Goal: Task Accomplishment & Management: Manage account settings

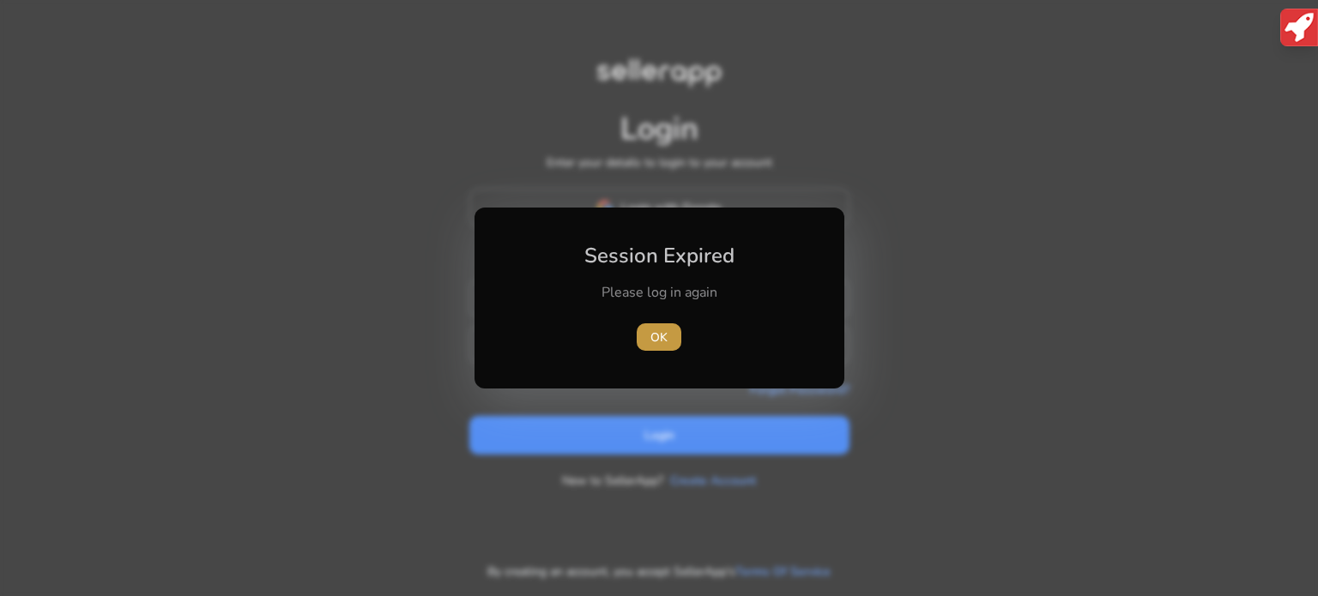
click at [662, 336] on span "OK" at bounding box center [658, 338] width 17 height 18
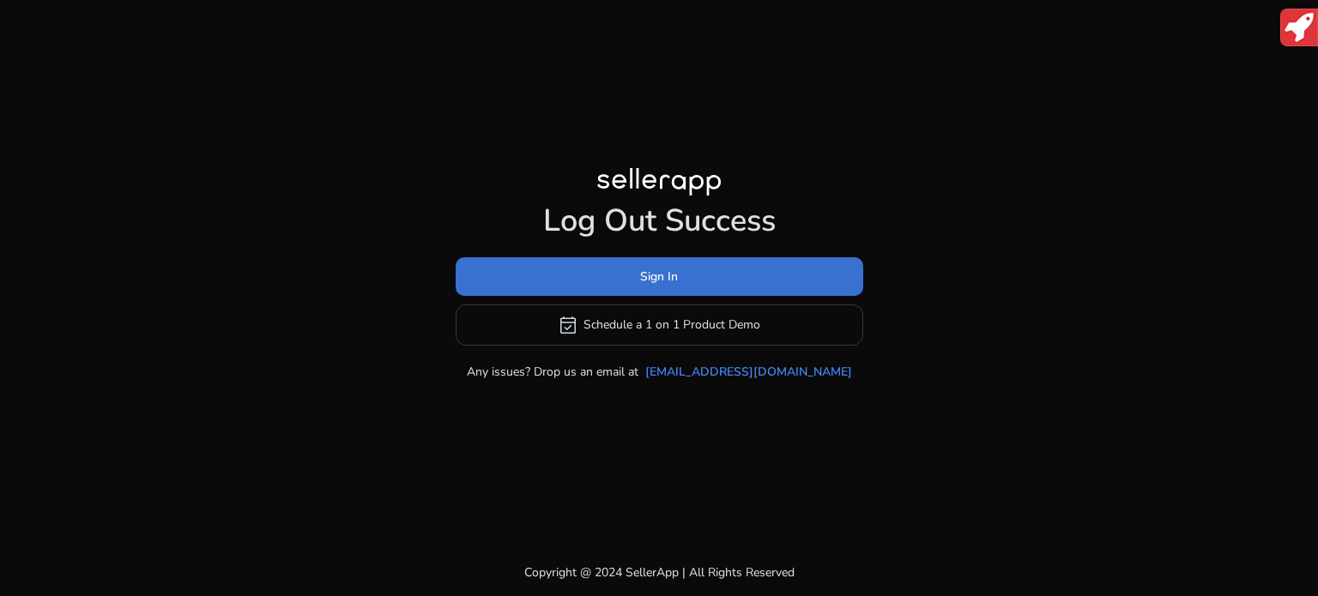
click at [664, 272] on span "Sign In" at bounding box center [659, 277] width 38 height 18
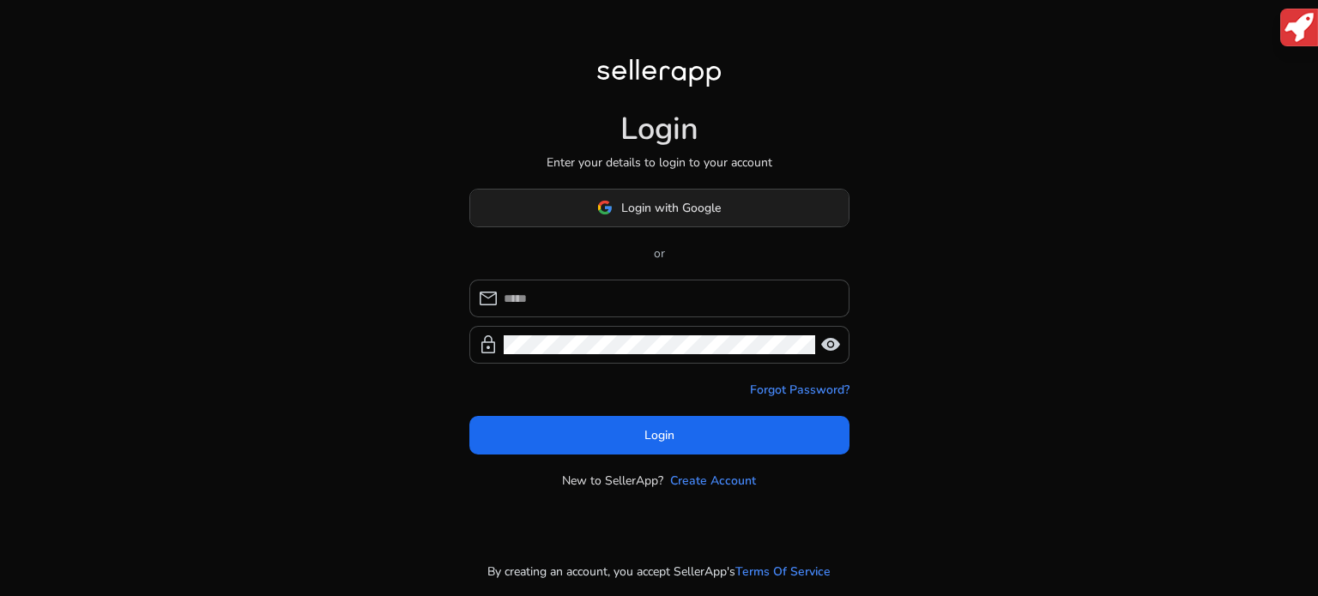
click at [661, 219] on span at bounding box center [659, 207] width 378 height 41
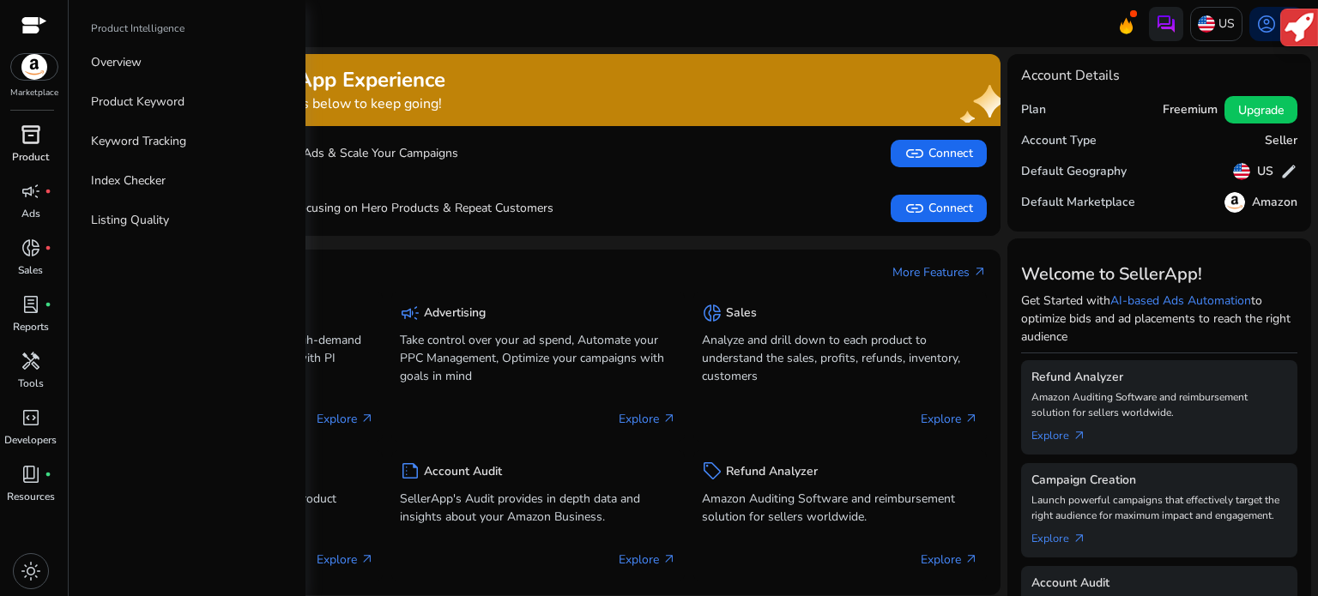
click at [27, 145] on span "inventory_2" at bounding box center [31, 134] width 21 height 21
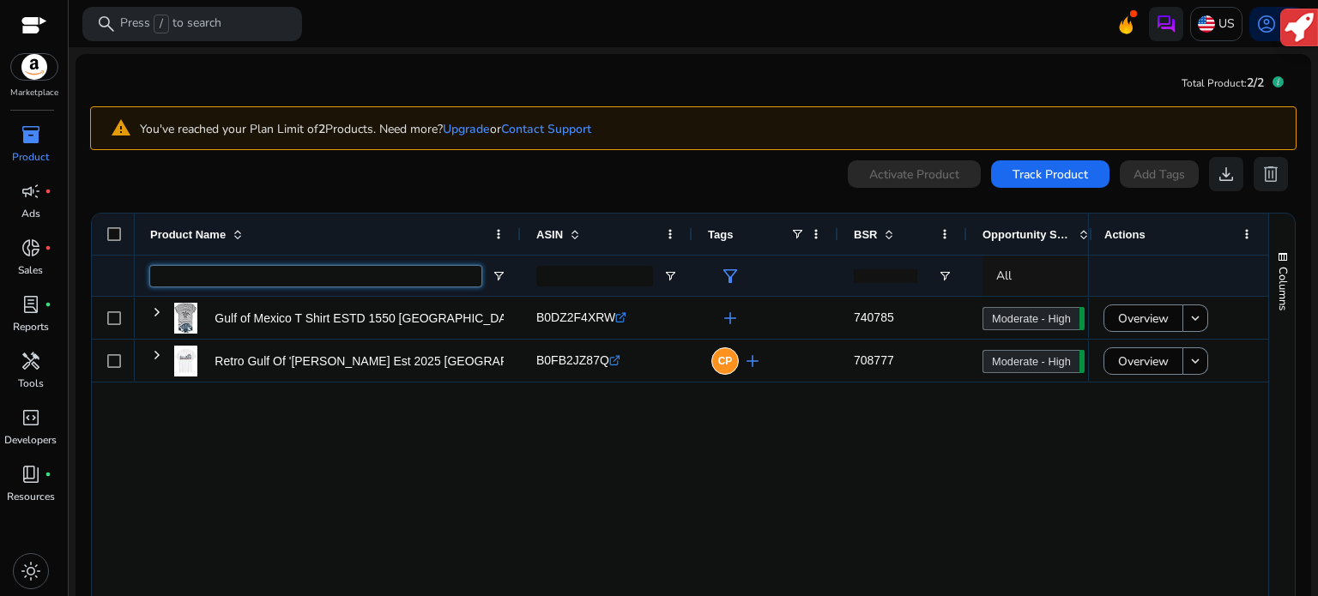
click at [305, 274] on input "Product Name Filter Input" at bounding box center [315, 276] width 331 height 21
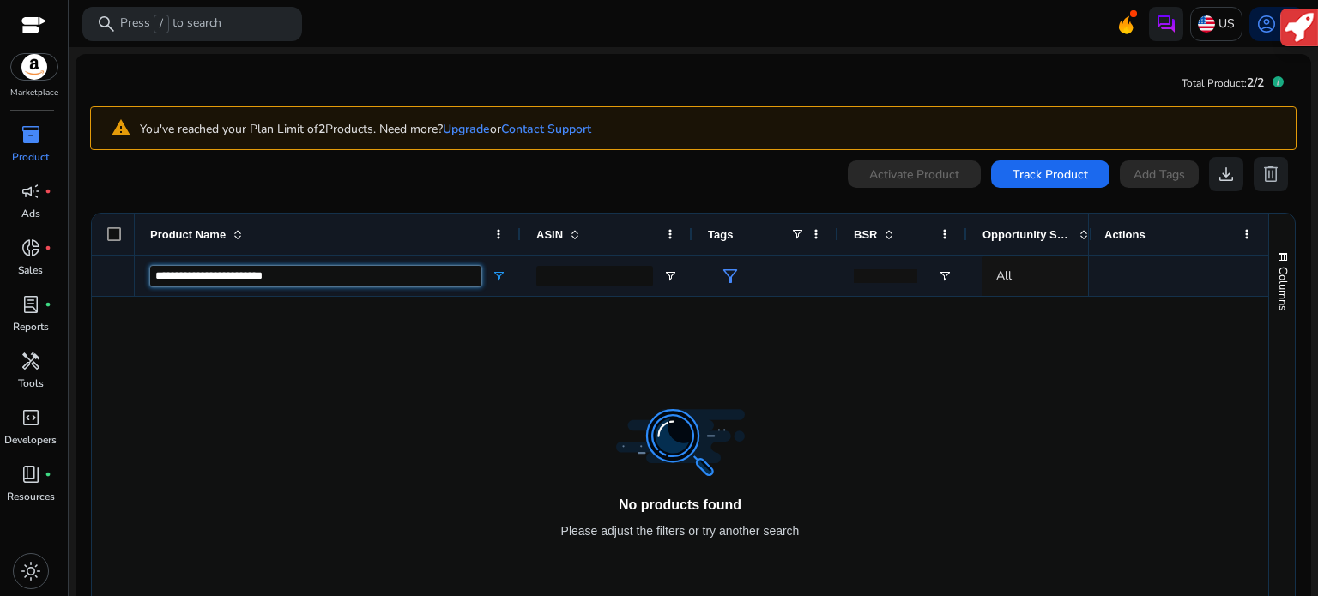
type input "**********"
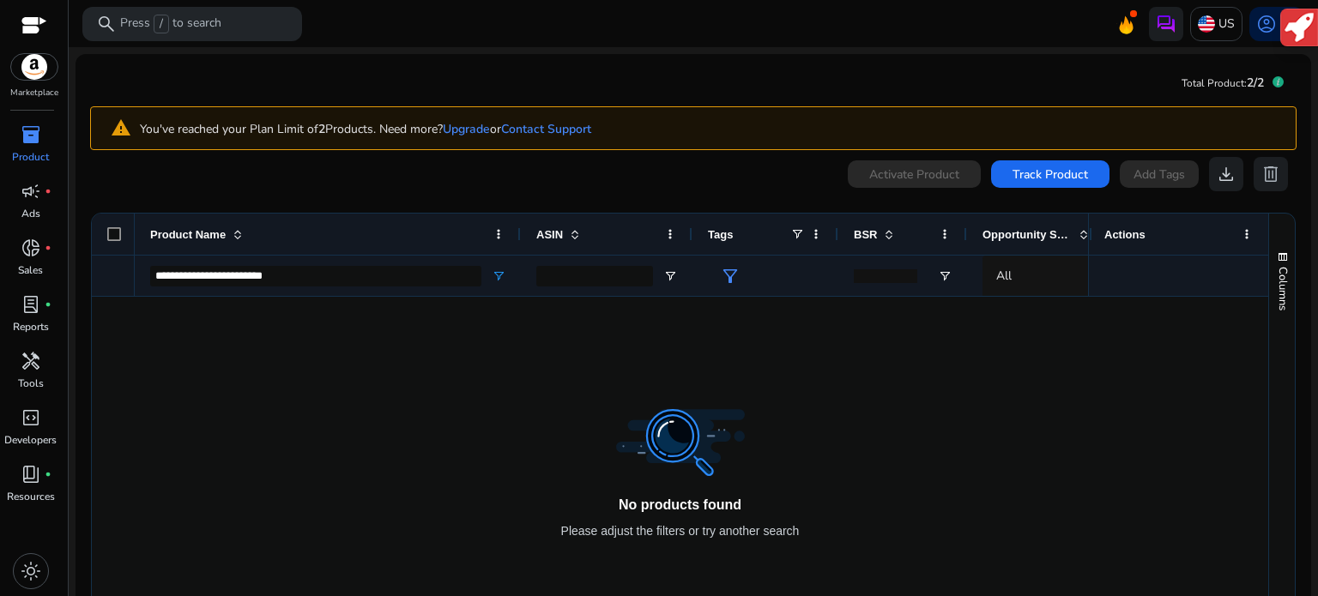
click at [44, 68] on img at bounding box center [34, 67] width 46 height 26
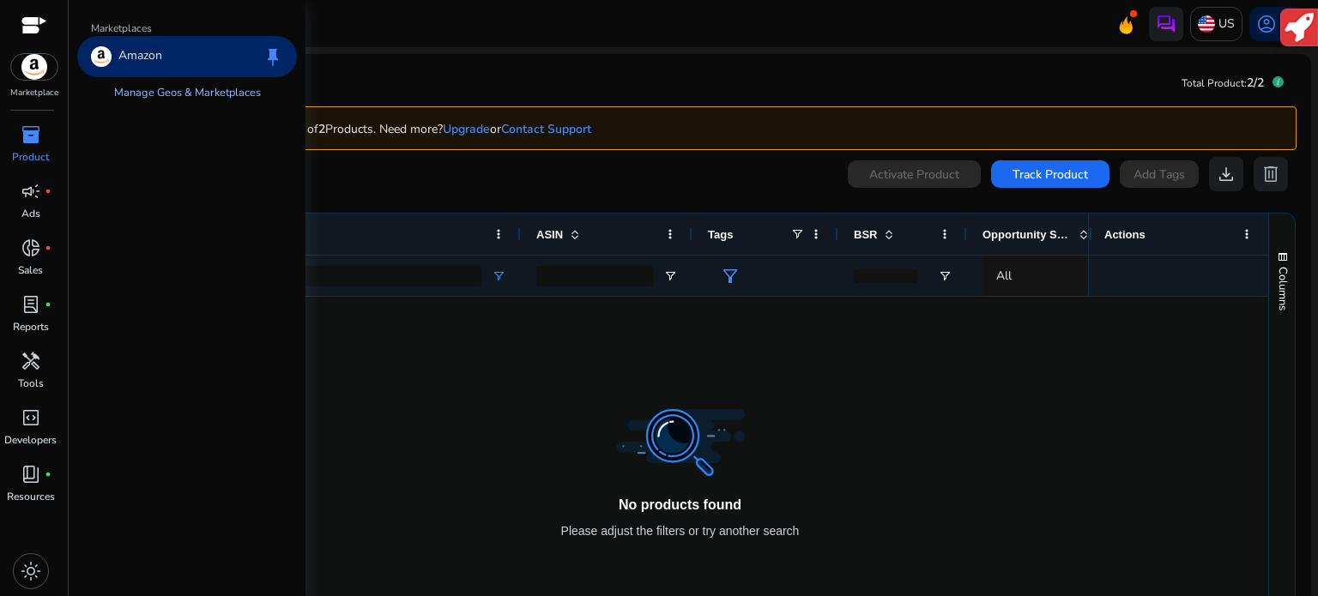
click at [187, 98] on link "Manage Geos & Marketplaces" at bounding box center [187, 92] width 174 height 31
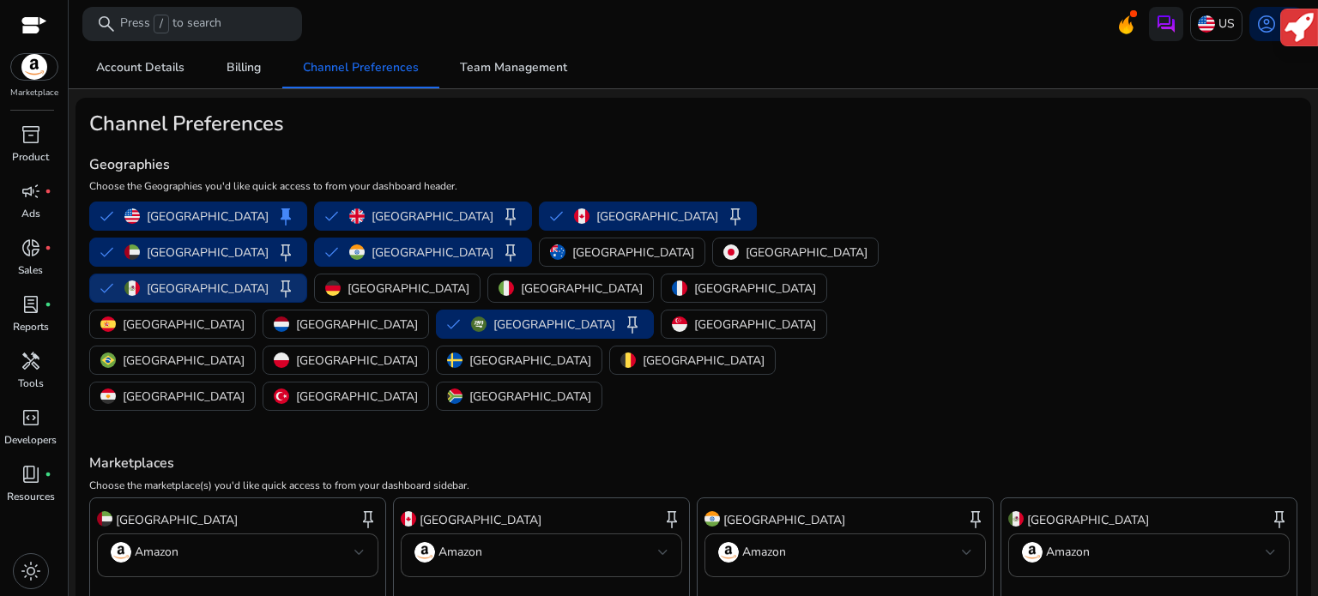
click at [306, 275] on button "Mexico keep" at bounding box center [198, 288] width 216 height 27
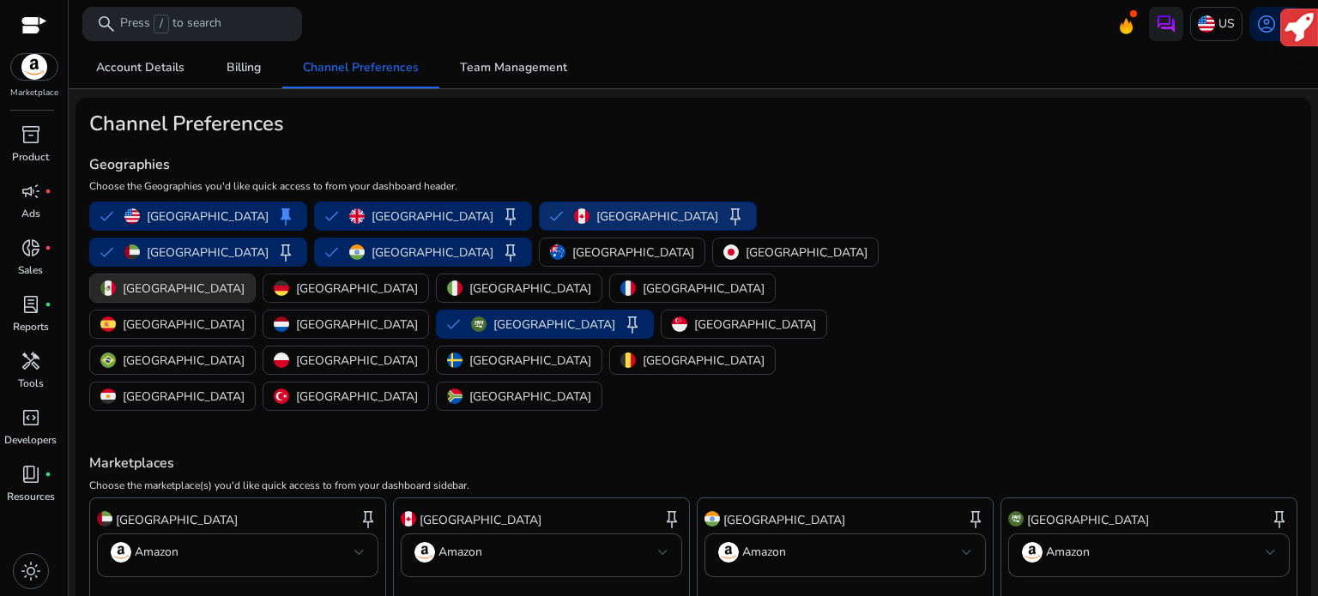
click at [596, 216] on p "[GEOGRAPHIC_DATA]" at bounding box center [657, 217] width 122 height 18
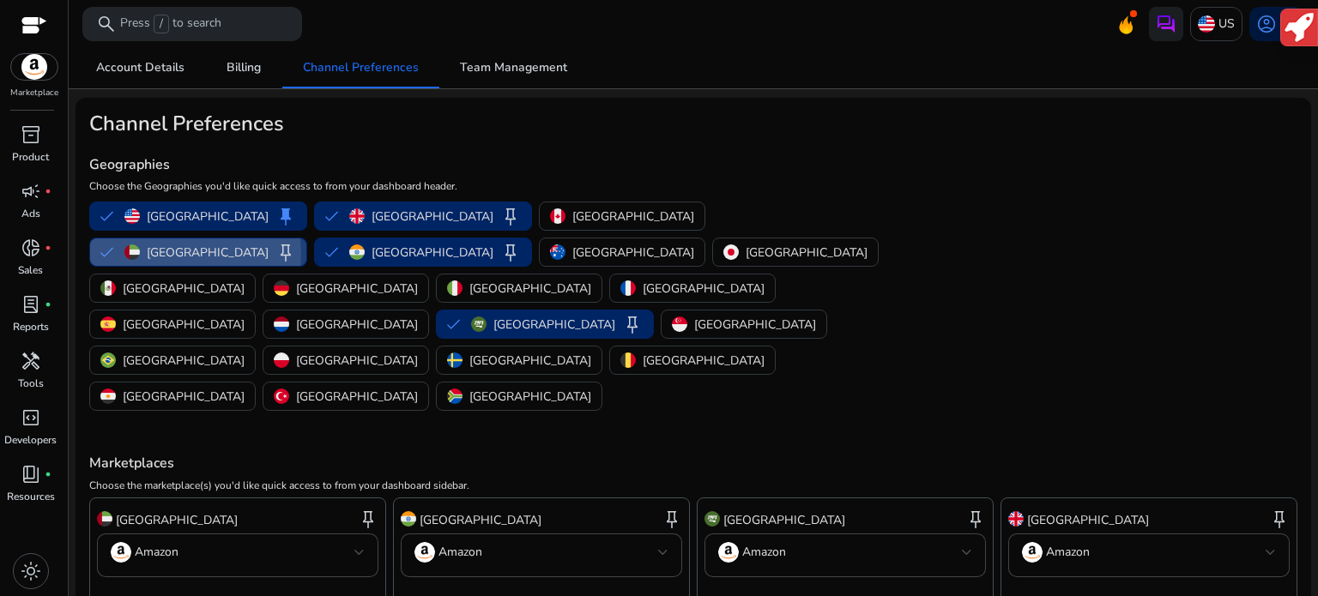
click at [296, 242] on div "[GEOGRAPHIC_DATA] keep" at bounding box center [210, 252] width 172 height 21
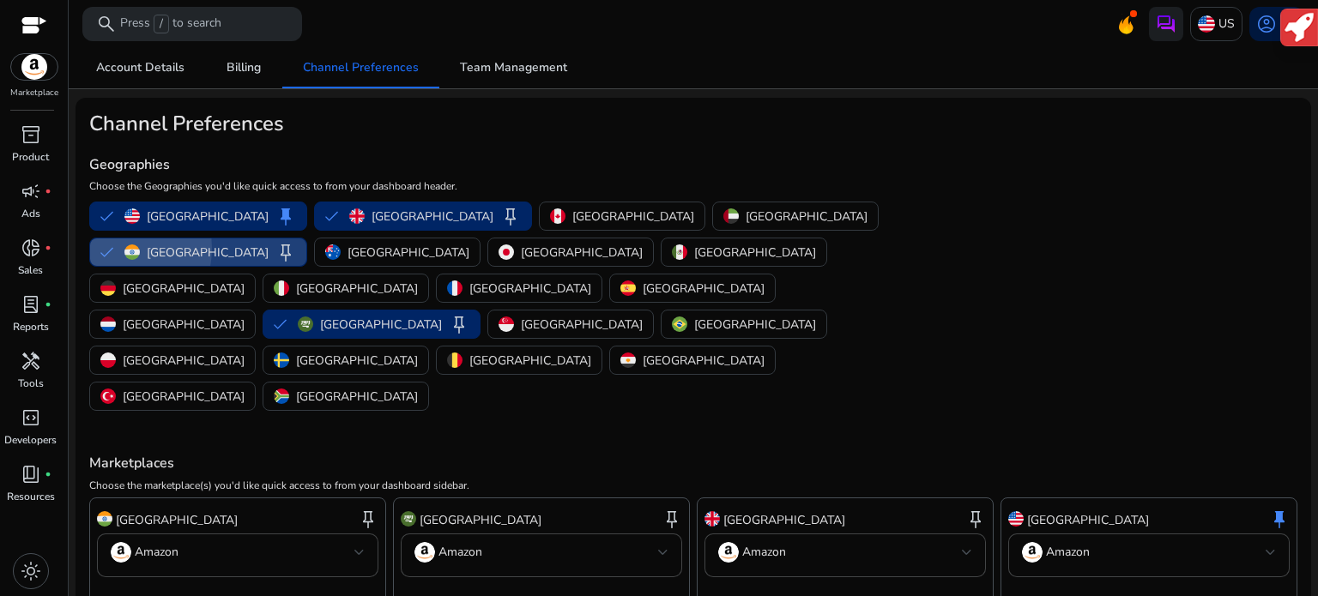
click at [306, 238] on button "India keep" at bounding box center [198, 251] width 216 height 27
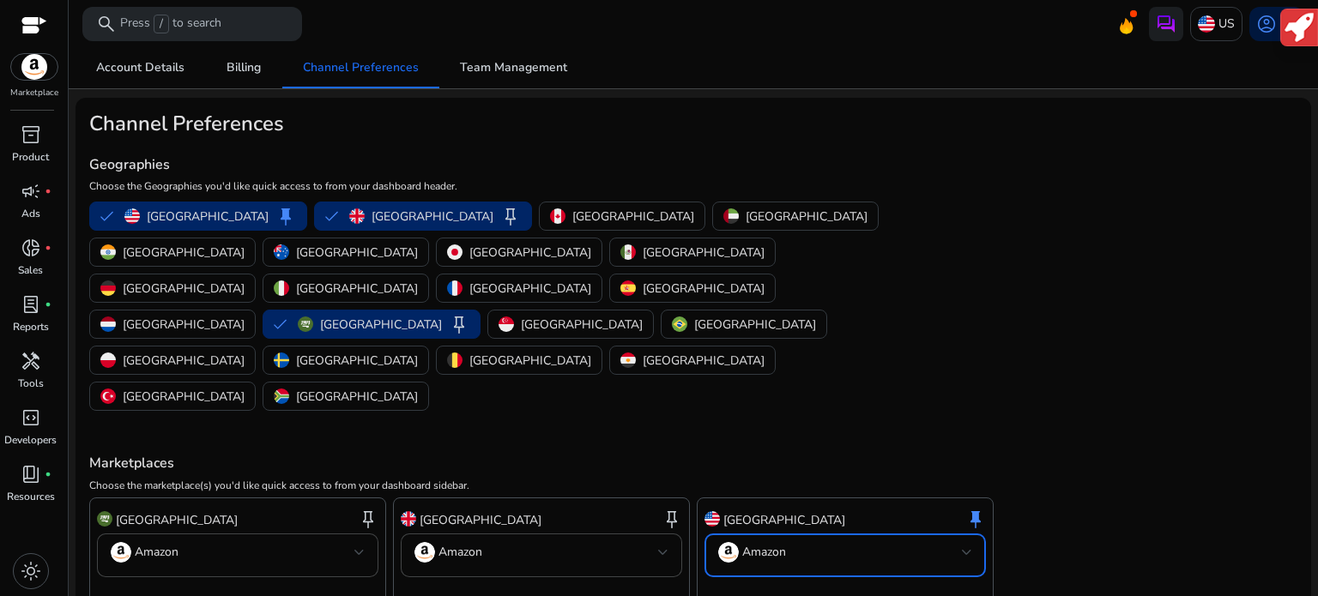
click at [788, 542] on mat-select-trigger "Amazon" at bounding box center [840, 552] width 244 height 21
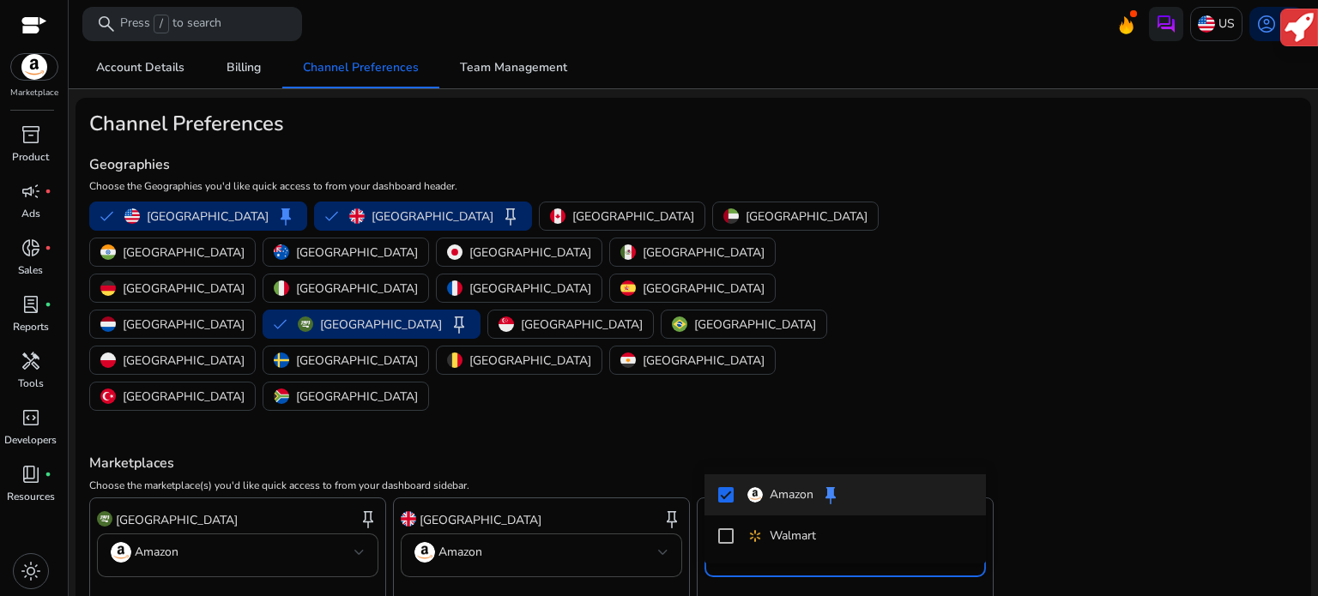
click at [178, 531] on div at bounding box center [659, 298] width 1318 height 596
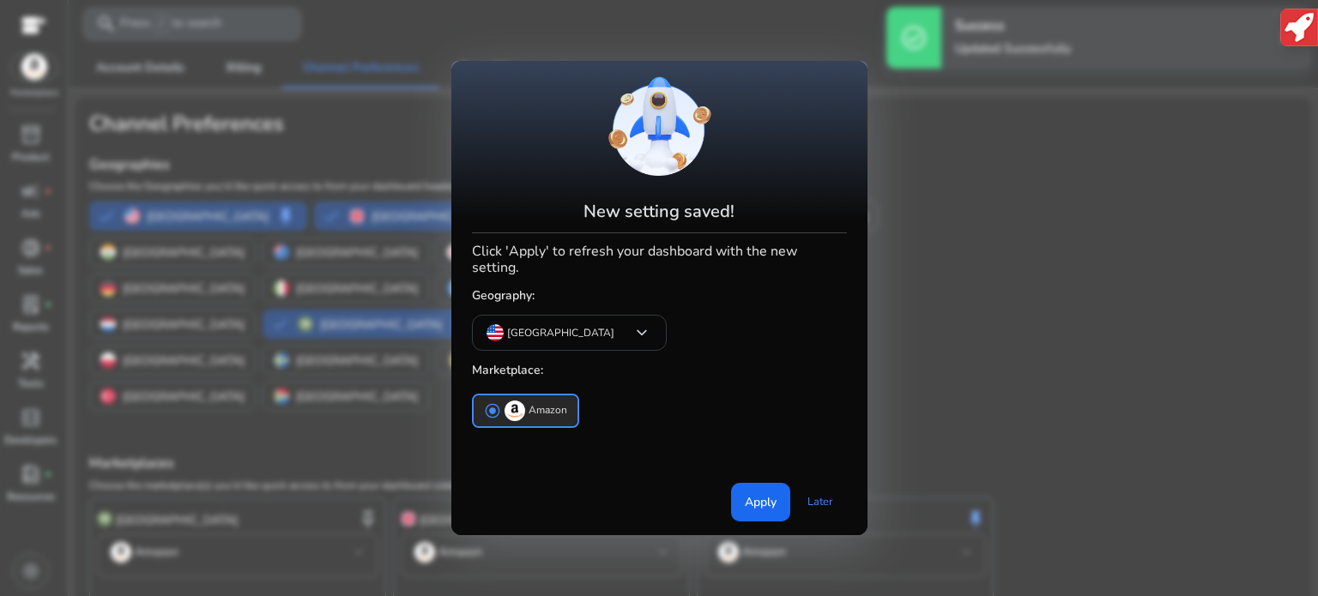
click at [34, 147] on div at bounding box center [659, 298] width 1318 height 596
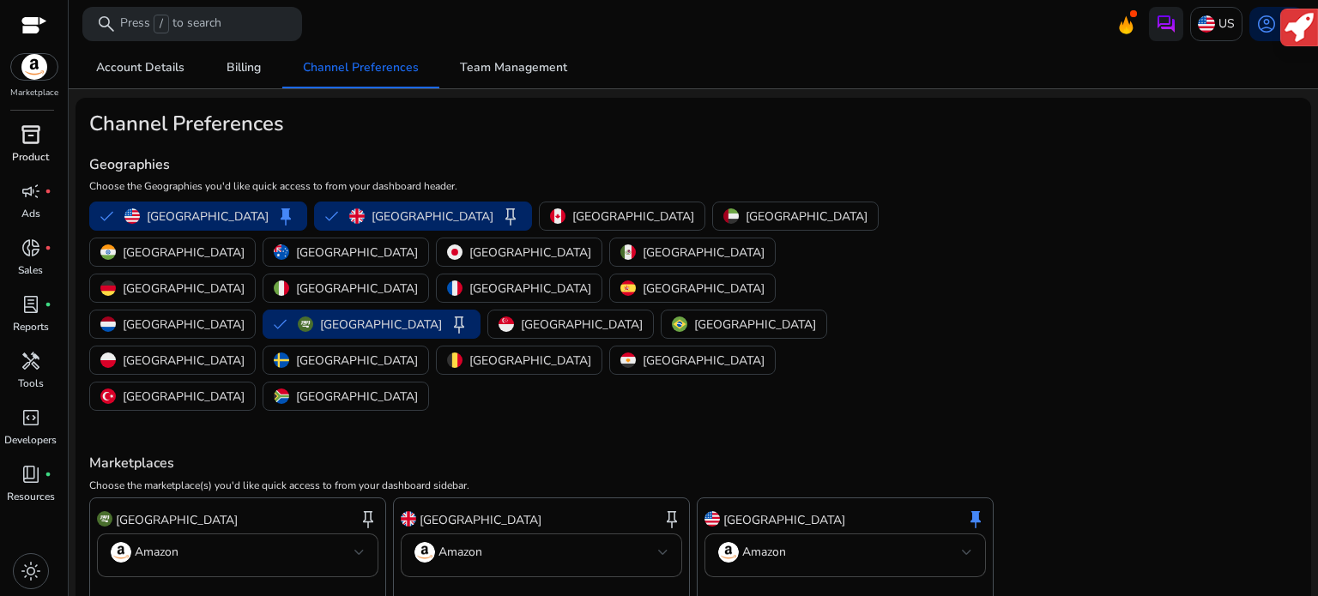
click at [31, 145] on span "inventory_2" at bounding box center [31, 134] width 21 height 21
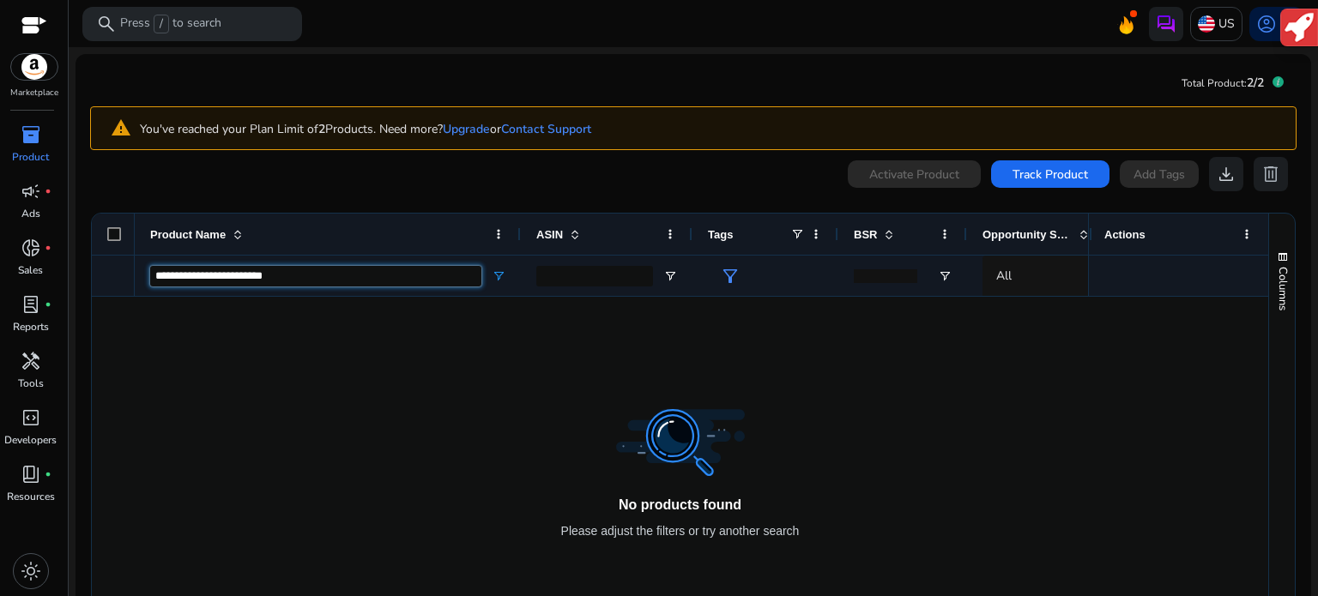
drag, startPoint x: 447, startPoint y: 280, endPoint x: 137, endPoint y: 269, distance: 309.9
click at [137, 269] on div "**********" at bounding box center [328, 275] width 386 height 41
type input "*"
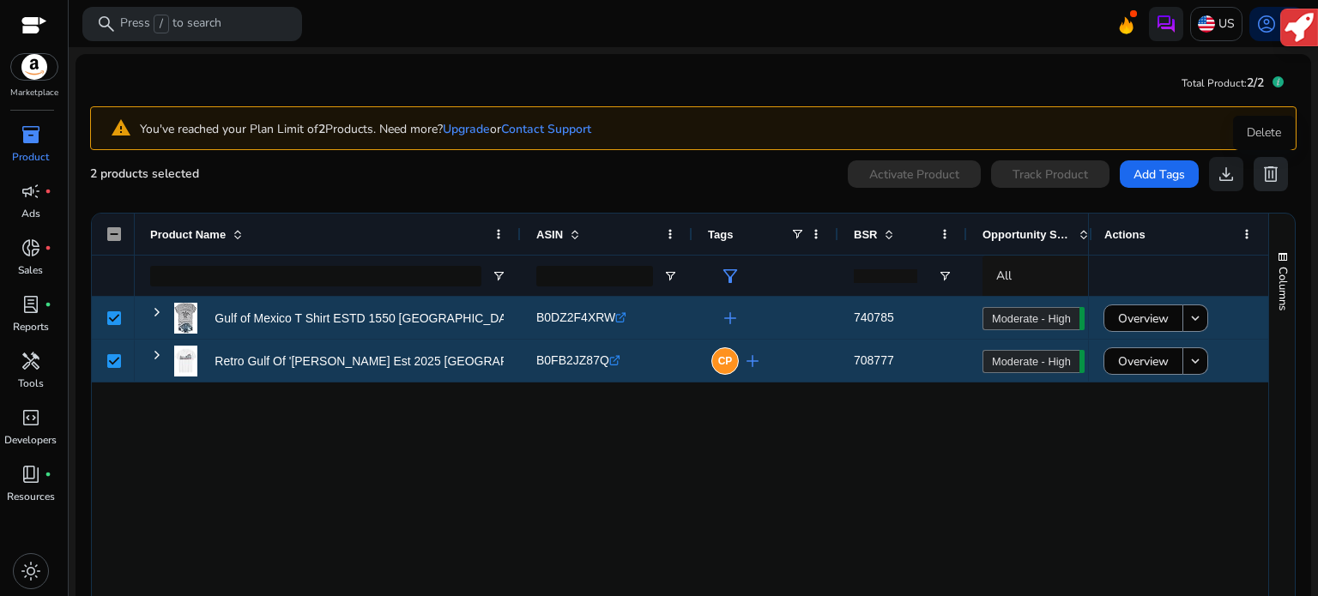
click at [1264, 180] on span "delete" at bounding box center [1270, 174] width 21 height 21
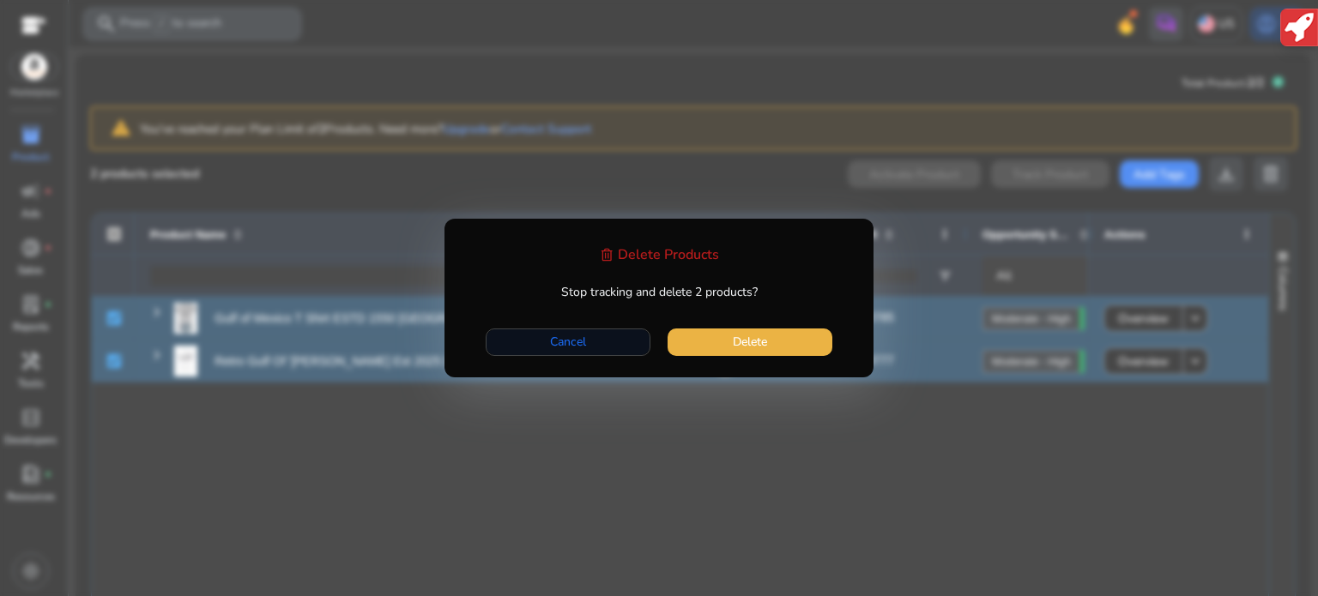
click at [614, 344] on span "button" at bounding box center [567, 342] width 163 height 41
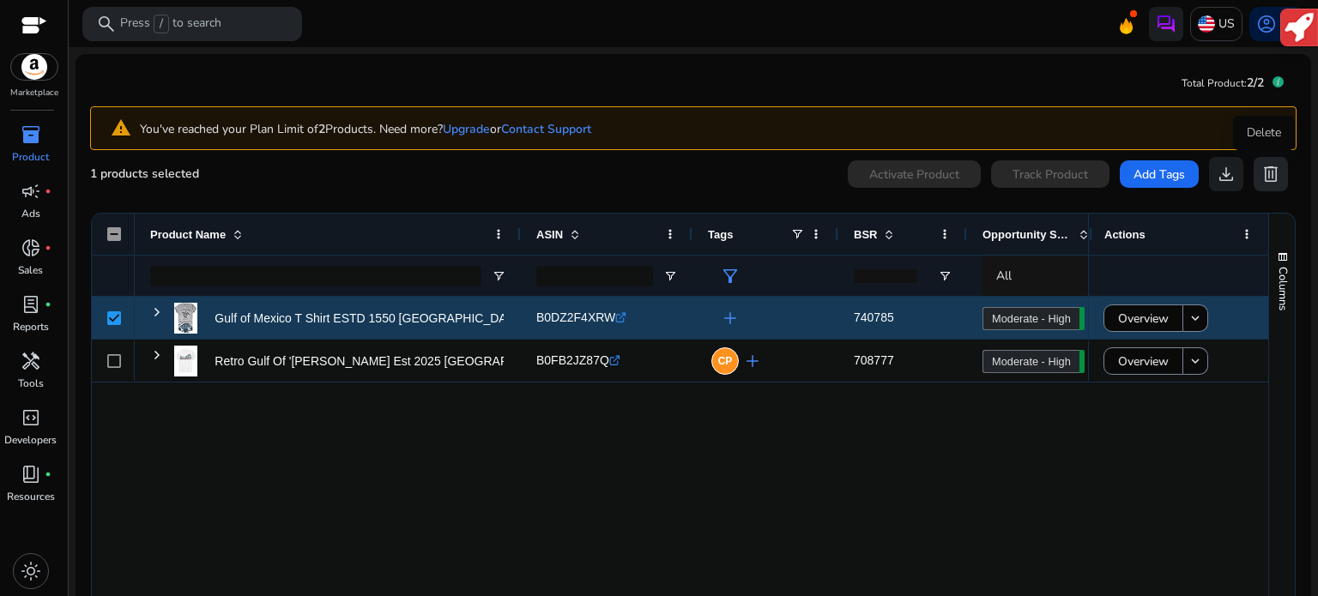
click at [1260, 177] on span "delete" at bounding box center [1270, 174] width 21 height 21
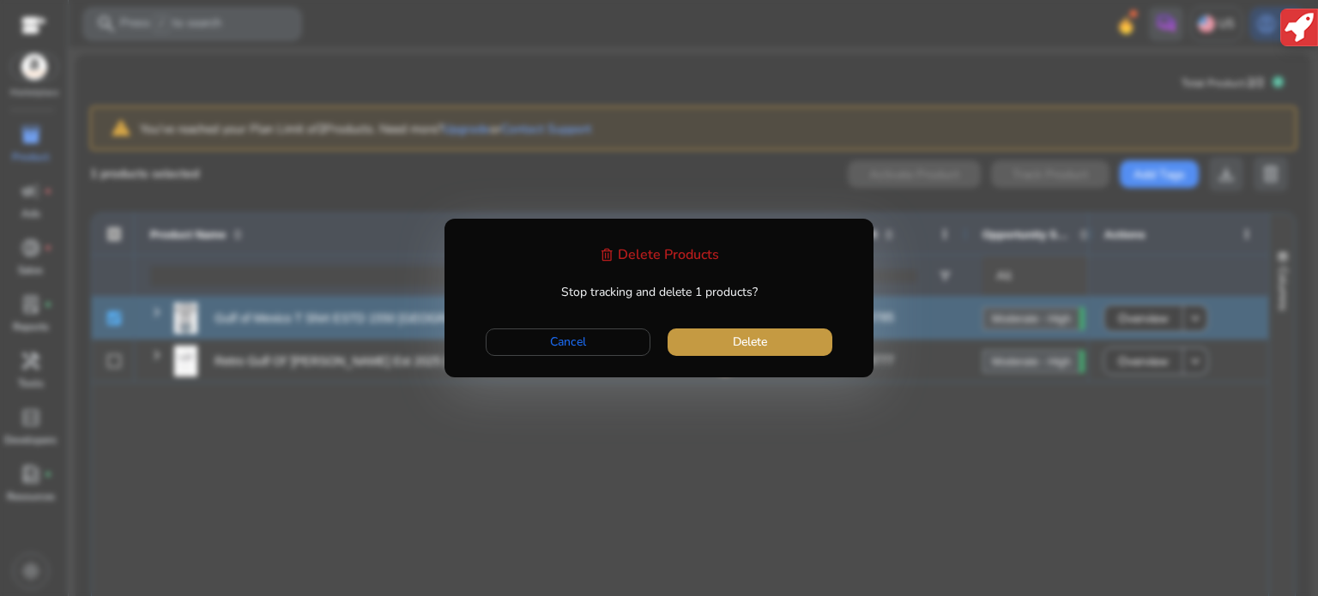
click at [764, 343] on span "Delete" at bounding box center [750, 342] width 34 height 18
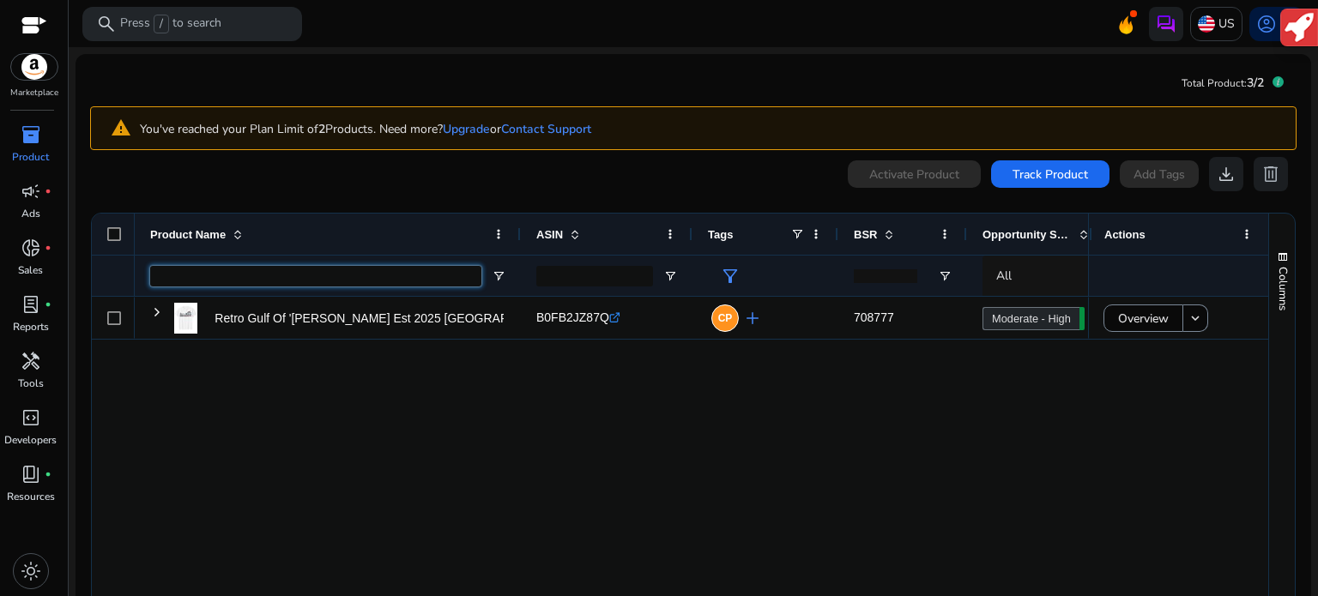
click at [185, 270] on input "Product Name Filter Input" at bounding box center [315, 276] width 331 height 21
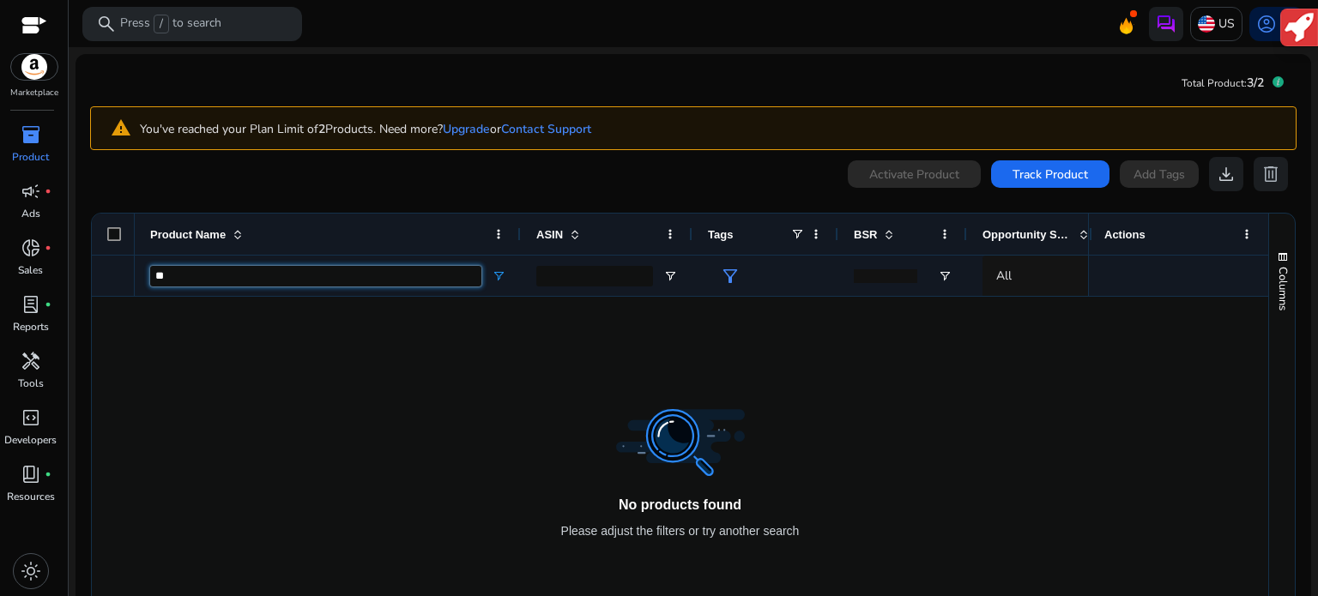
type input "*"
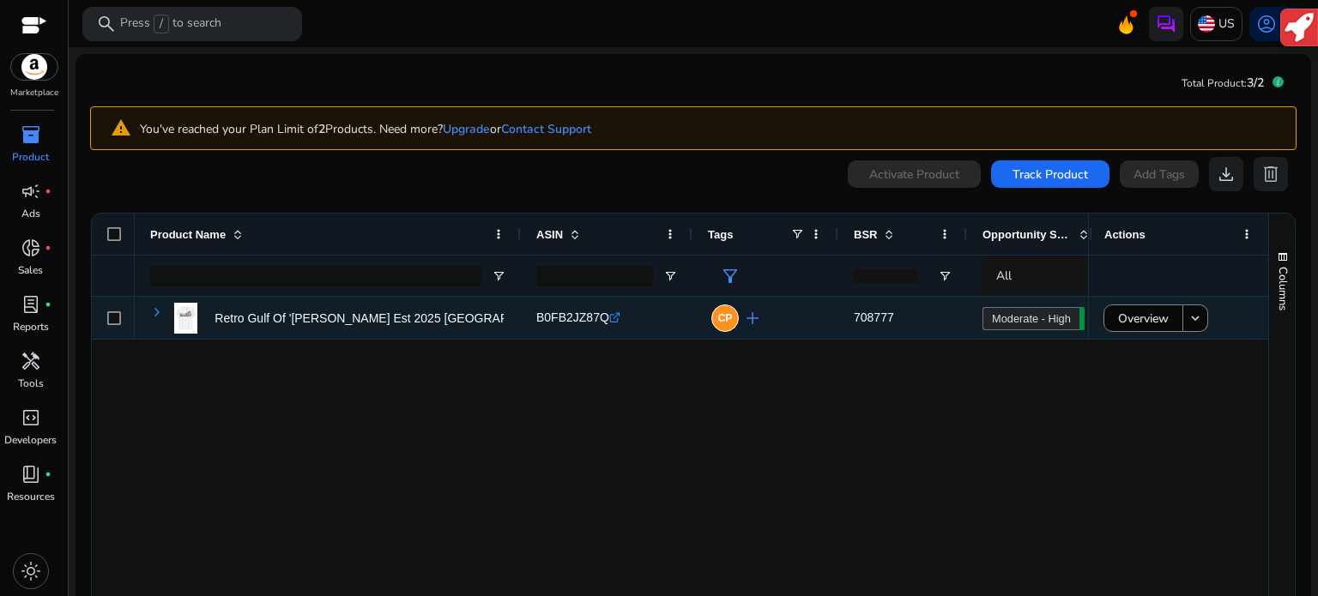
click at [155, 317] on span at bounding box center [157, 312] width 14 height 14
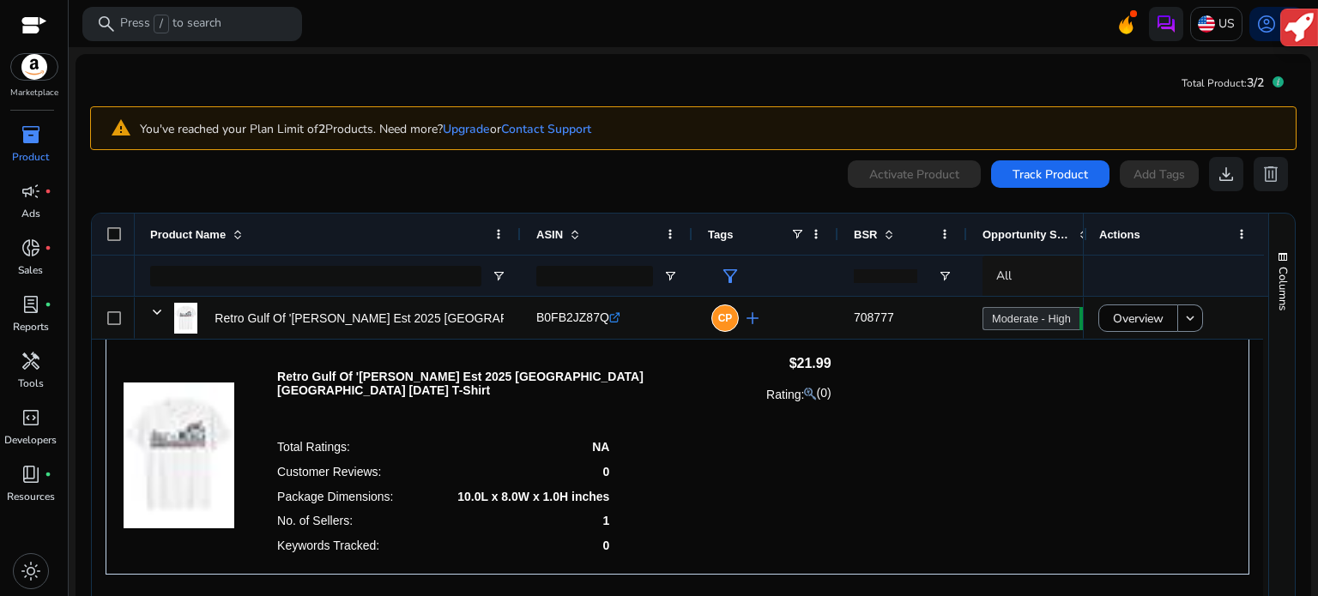
scroll to position [22, 0]
click at [27, 248] on span "donut_small" at bounding box center [31, 248] width 21 height 21
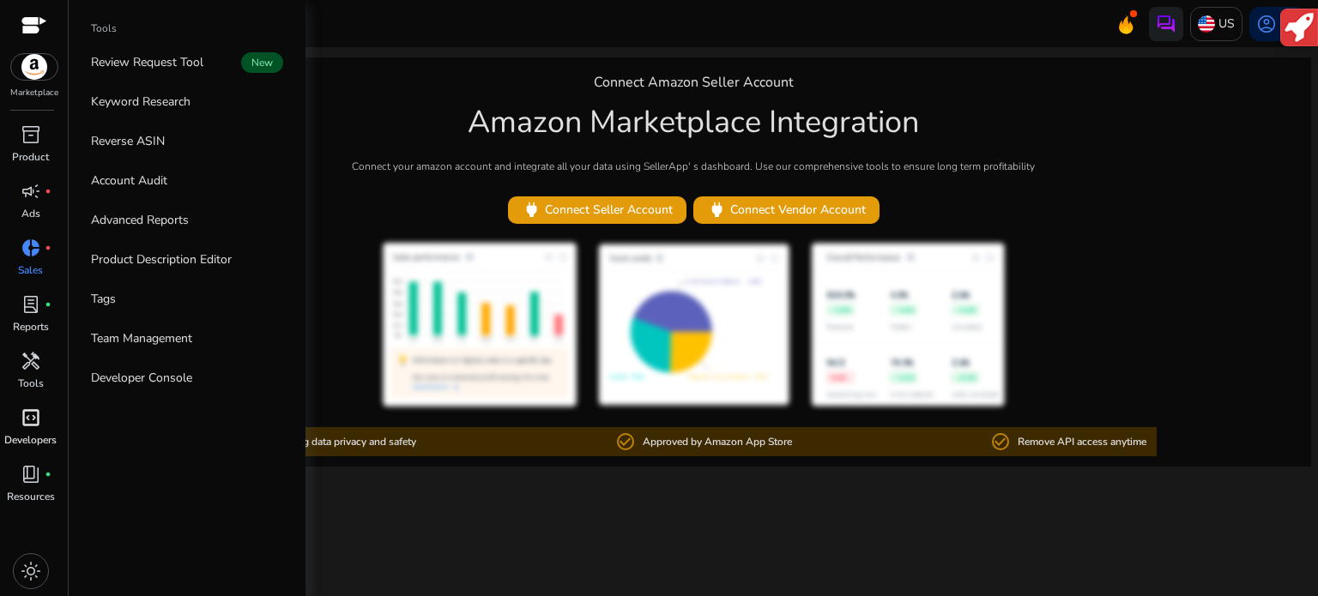
click at [31, 431] on div "code_blocks" at bounding box center [31, 417] width 48 height 27
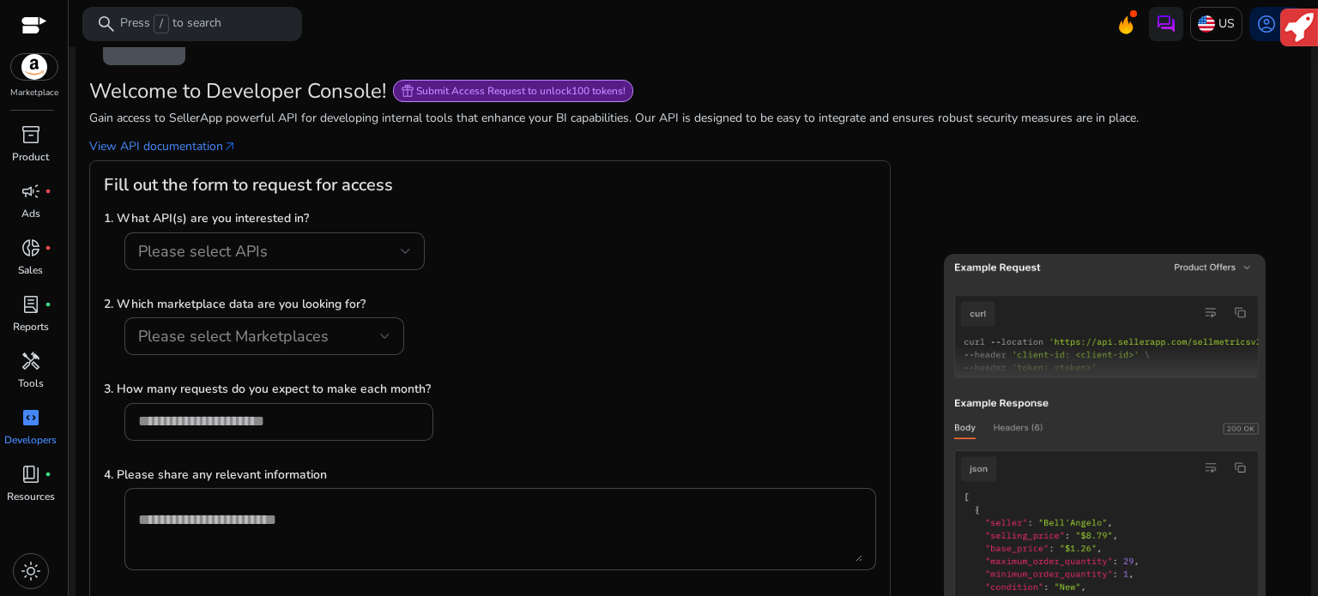
scroll to position [71, 0]
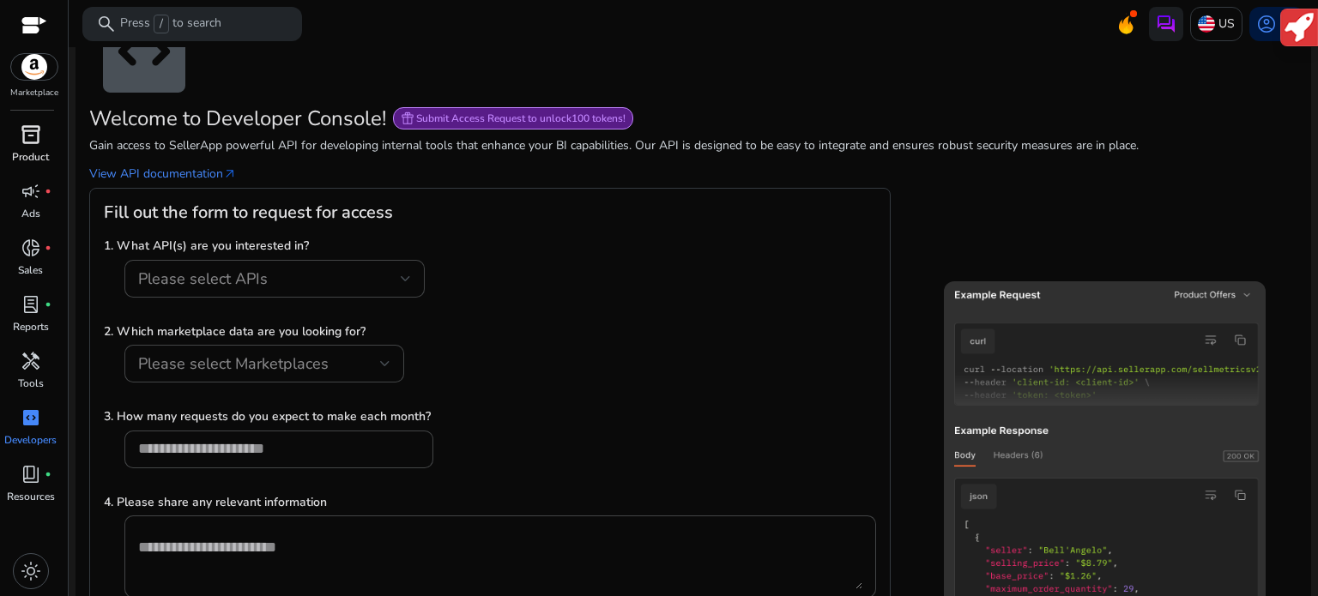
click at [31, 148] on div "inventory_2" at bounding box center [31, 134] width 48 height 27
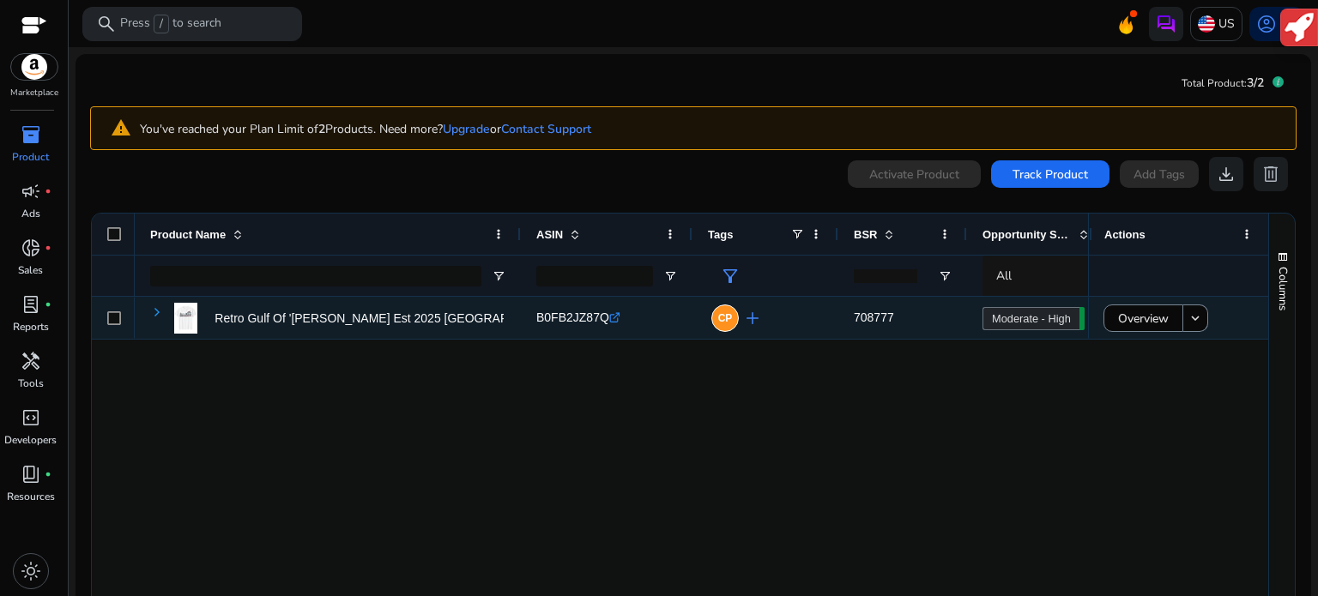
click at [160, 312] on span at bounding box center [157, 312] width 14 height 14
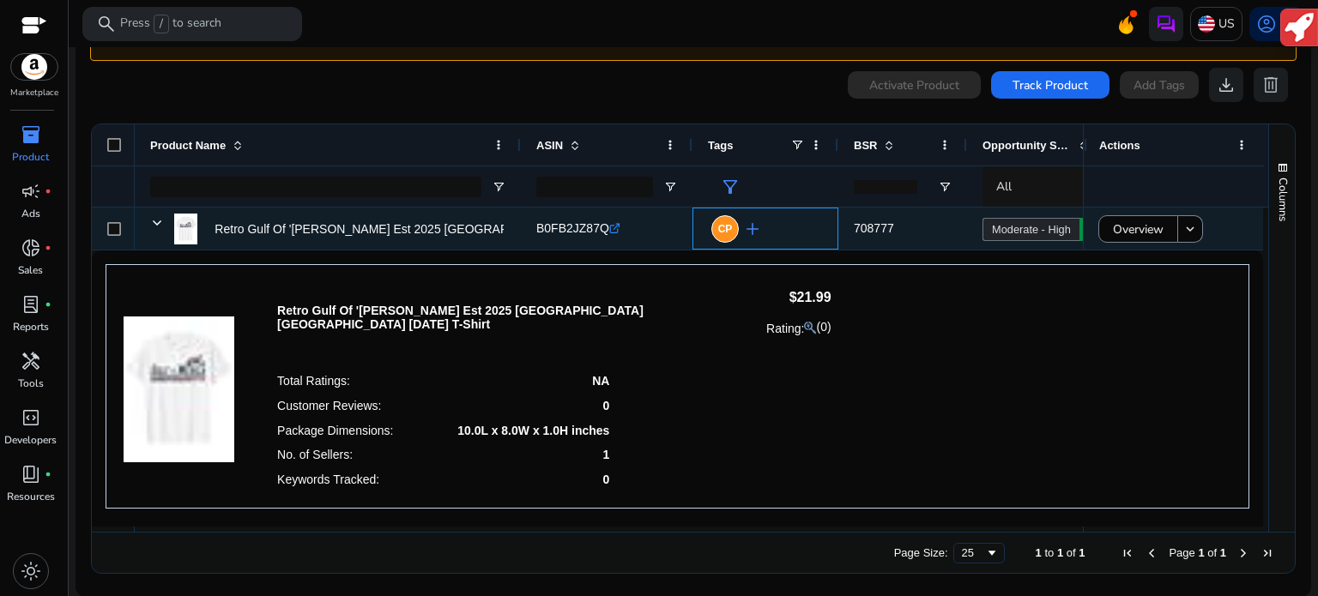
click at [753, 231] on span "add" at bounding box center [752, 229] width 21 height 21
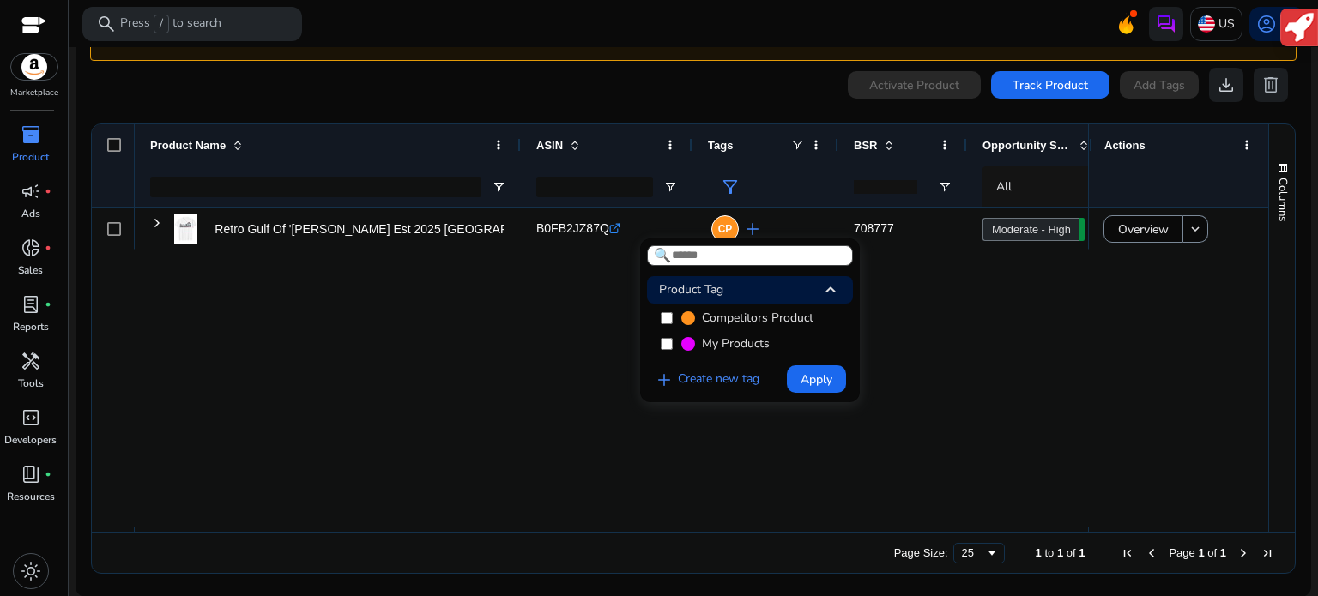
click at [895, 317] on div at bounding box center [659, 298] width 1318 height 596
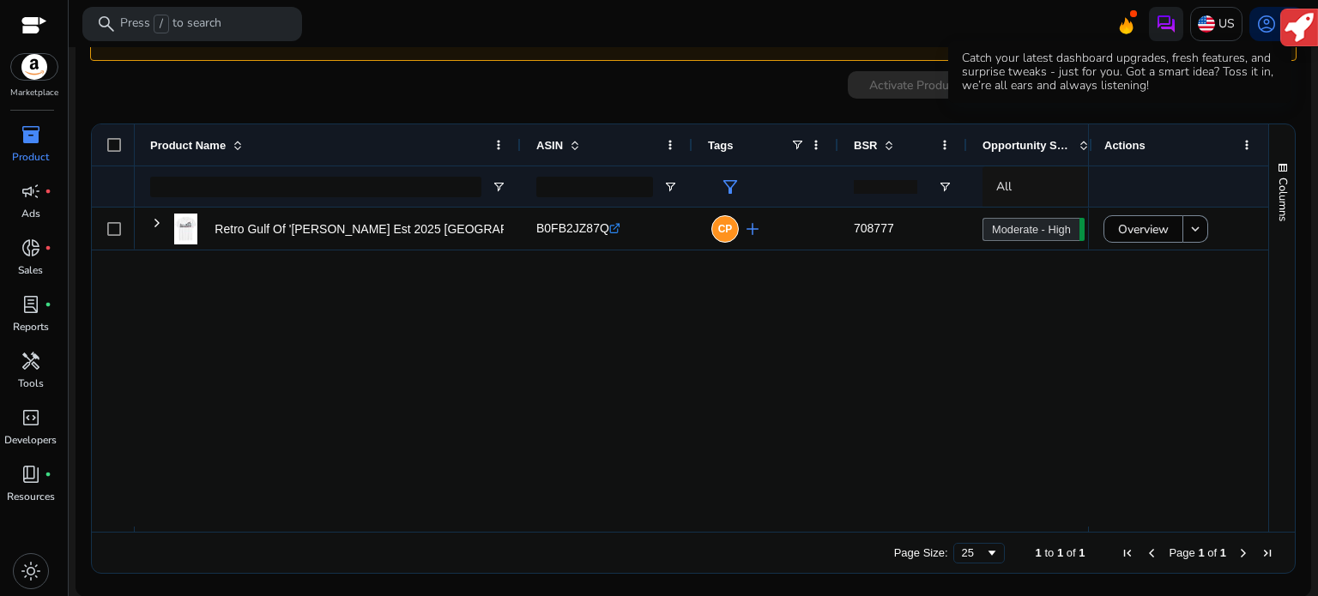
click at [1120, 23] on icon at bounding box center [1127, 25] width 14 height 16
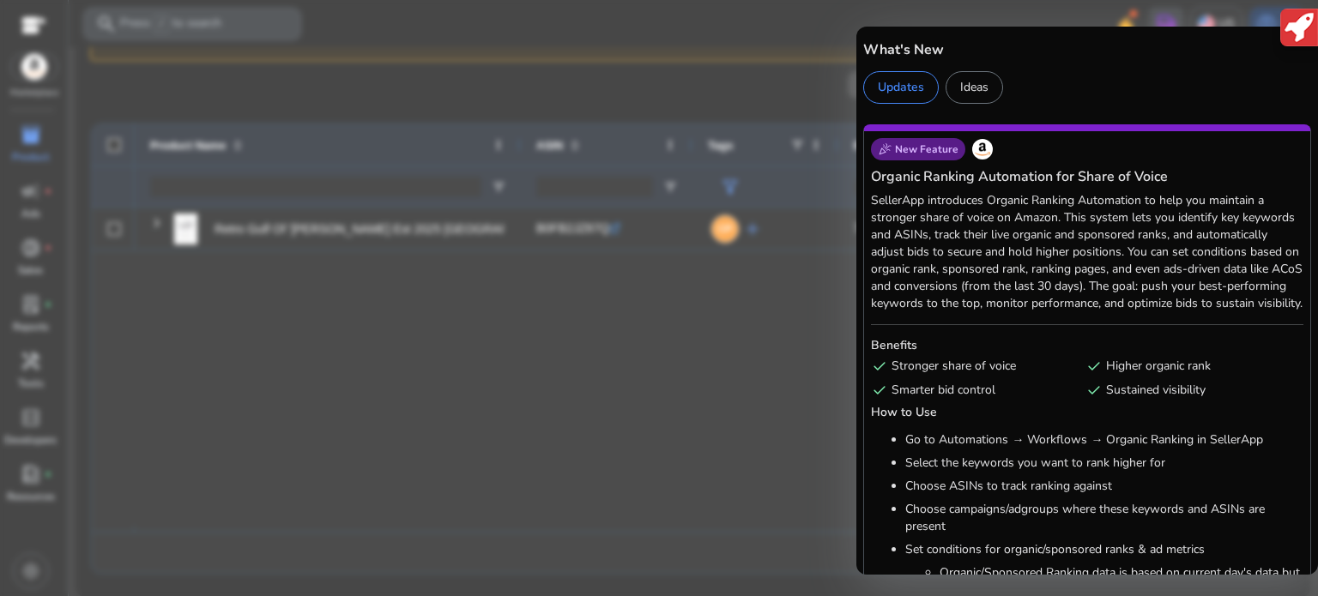
click at [810, 325] on div at bounding box center [659, 298] width 1318 height 596
